Goal: Transaction & Acquisition: Purchase product/service

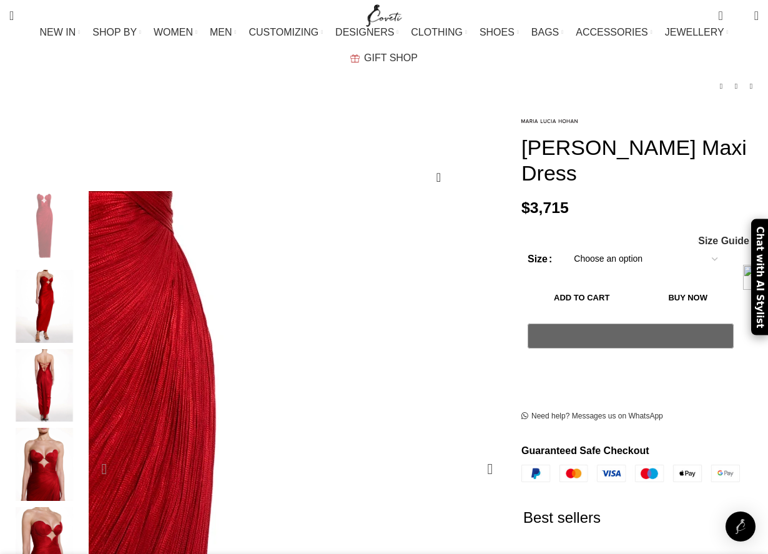
scroll to position [92, 0]
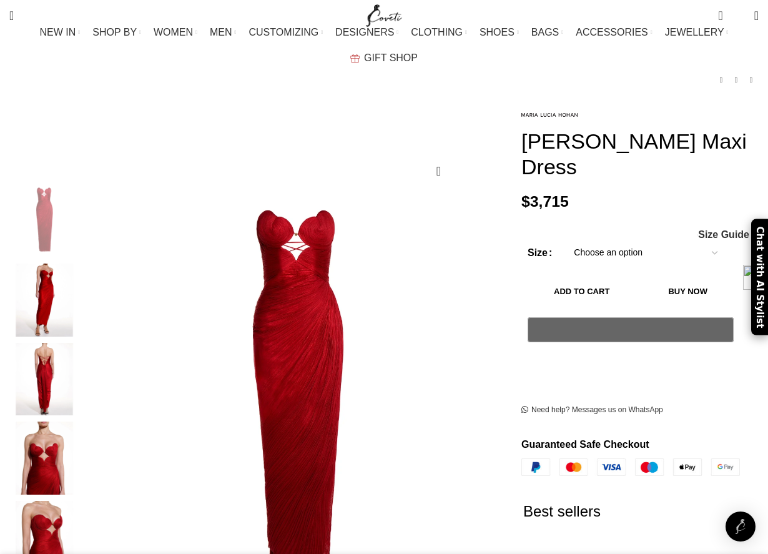
click at [615, 240] on select "Choose an option 4 UK 6 UK 8 [GEOGRAPHIC_DATA] 10 [GEOGRAPHIC_DATA] 12 [GEOGRAP…" at bounding box center [645, 253] width 162 height 26
click at [564, 240] on select "Choose an option 4 UK 6 UK 8 [GEOGRAPHIC_DATA] 10 [GEOGRAPHIC_DATA] 12 [GEOGRAP…" at bounding box center [645, 253] width 162 height 26
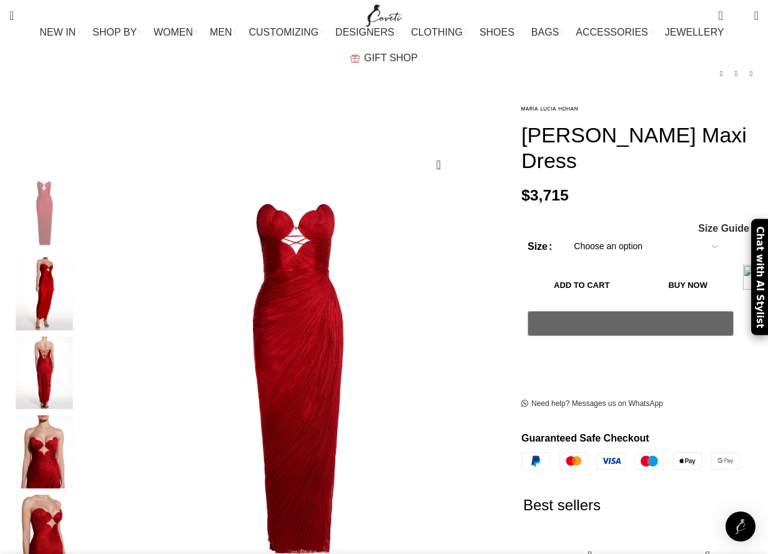
select select "4-[GEOGRAPHIC_DATA]"
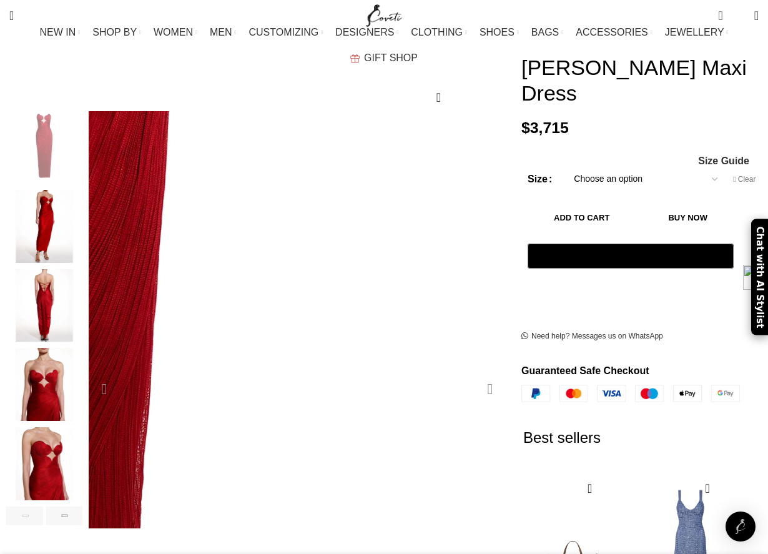
scroll to position [167, 0]
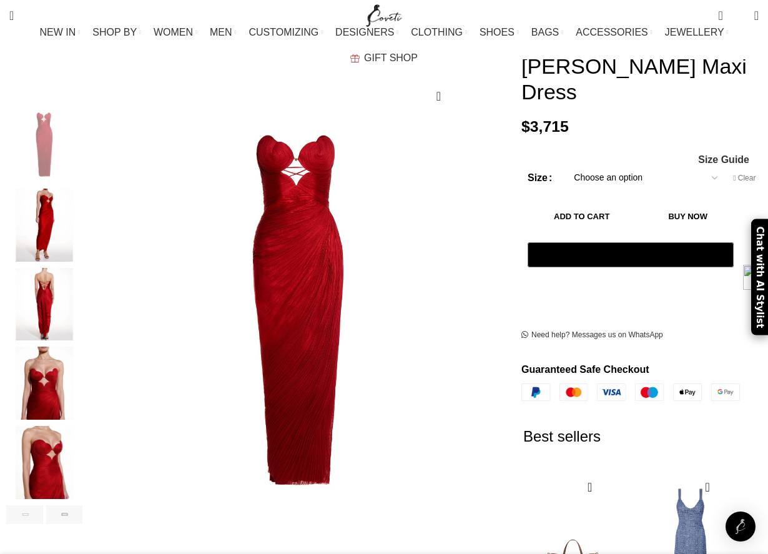
click at [36, 188] on img "2 / 8" at bounding box center [44, 224] width 76 height 73
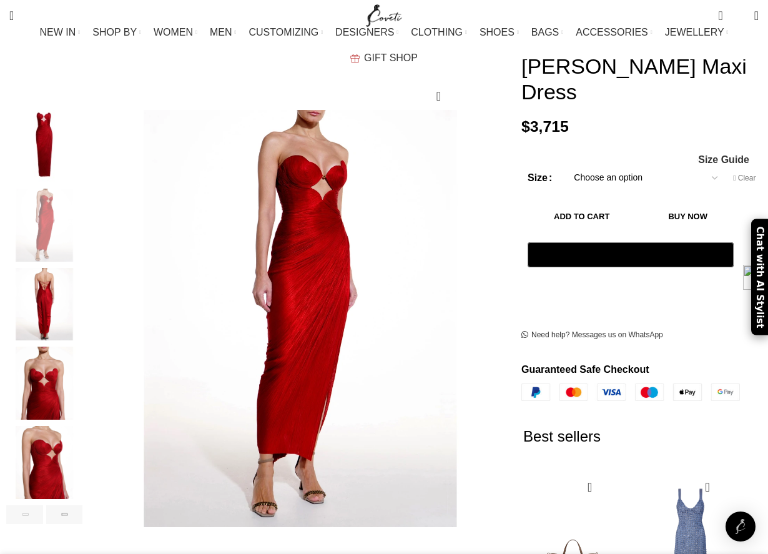
click at [51, 300] on img "3 / 8" at bounding box center [44, 304] width 76 height 73
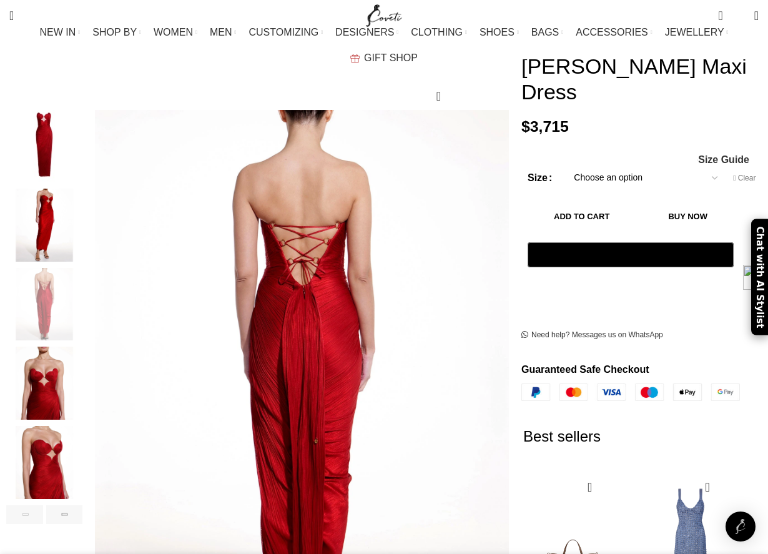
click at [71, 346] on img "4 / 8" at bounding box center [44, 382] width 76 height 73
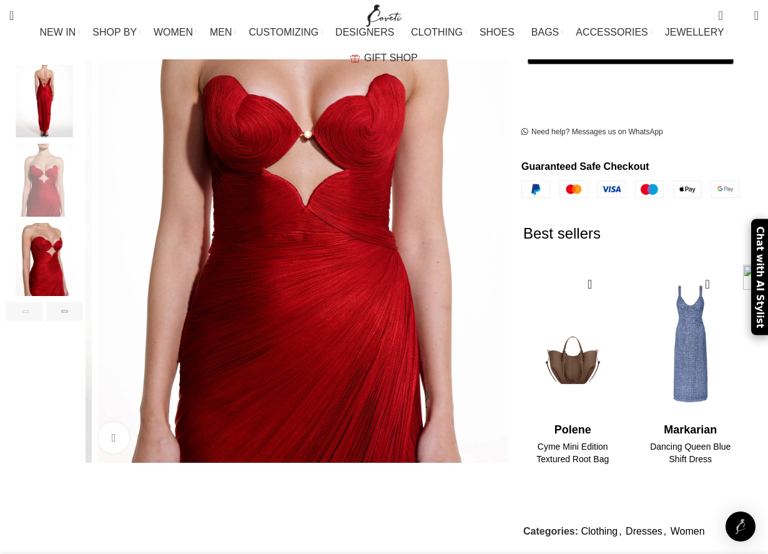
scroll to position [0, 525]
click at [69, 302] on div "Next slide" at bounding box center [64, 311] width 37 height 19
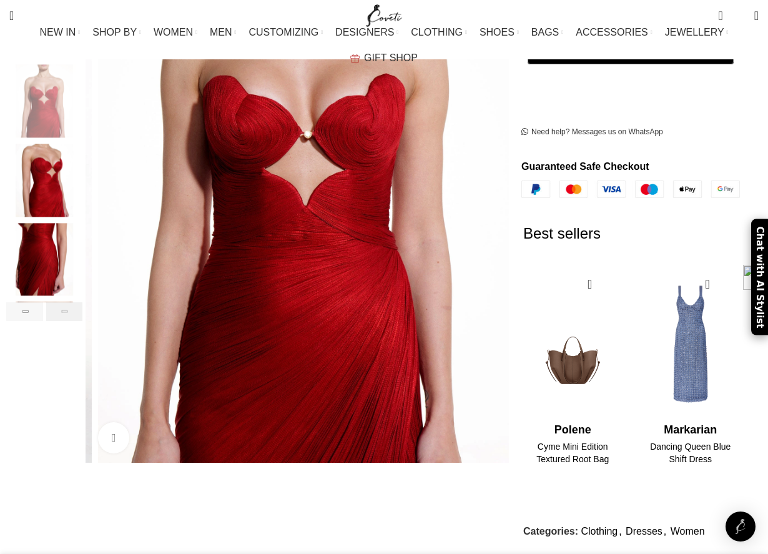
click at [69, 302] on div "Next slide" at bounding box center [64, 311] width 37 height 19
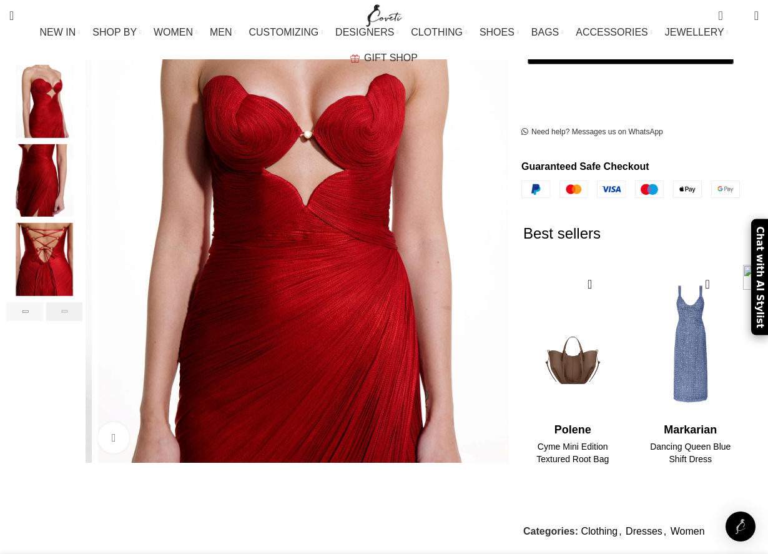
click at [69, 302] on div "Next slide" at bounding box center [64, 311] width 37 height 19
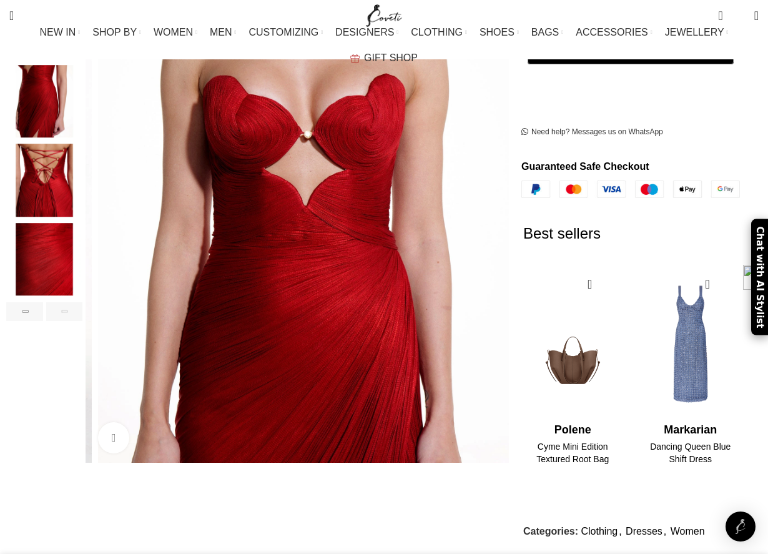
click at [69, 302] on div "Next slide" at bounding box center [64, 311] width 37 height 19
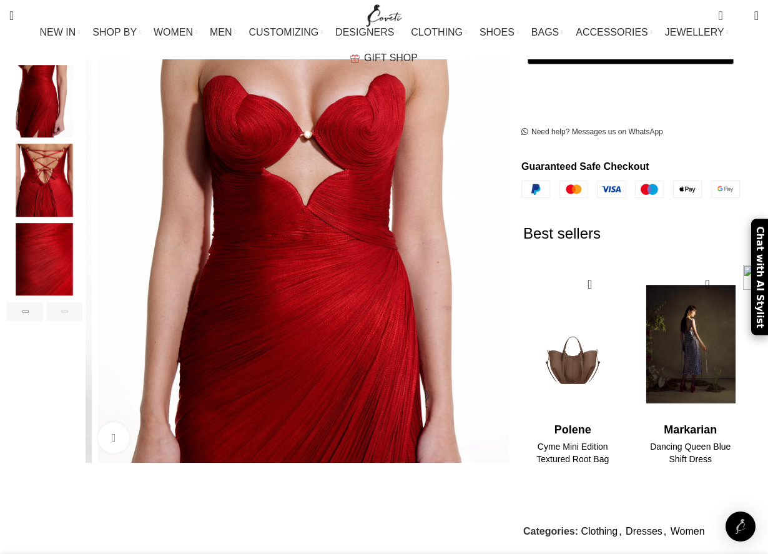
scroll to position [0, 1182]
